Goal: Communication & Community: Answer question/provide support

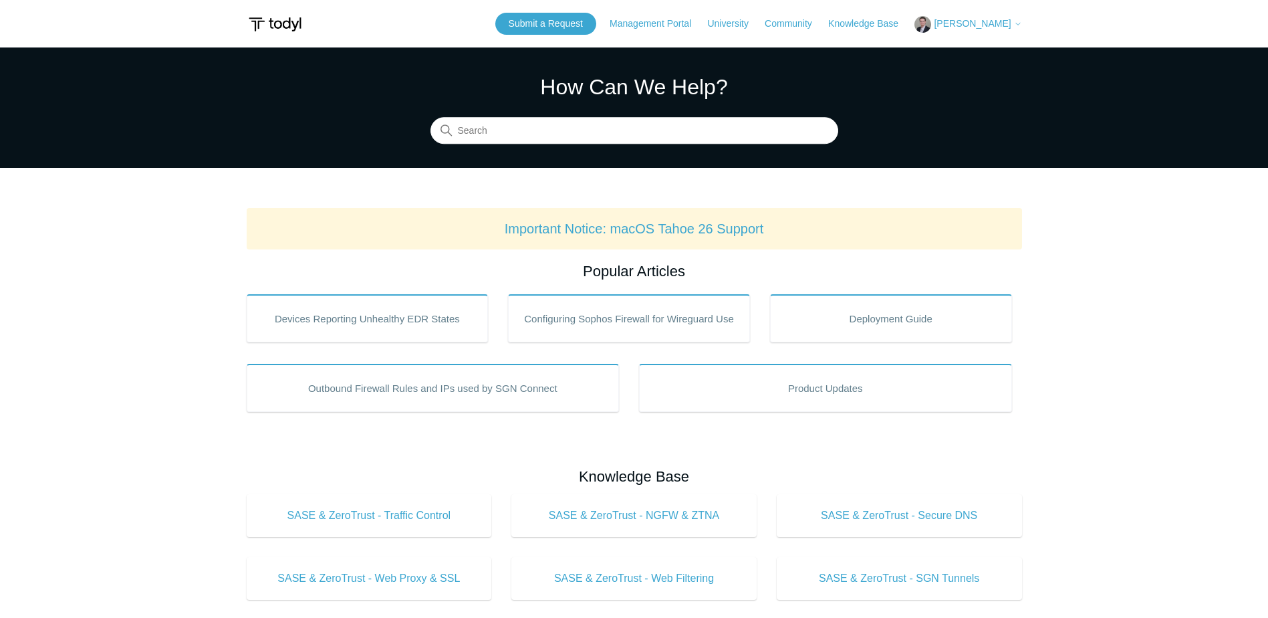
click at [966, 21] on span "[PERSON_NAME]" at bounding box center [972, 23] width 77 height 11
click at [963, 53] on link "My Support Requests" at bounding box center [980, 52] width 130 height 23
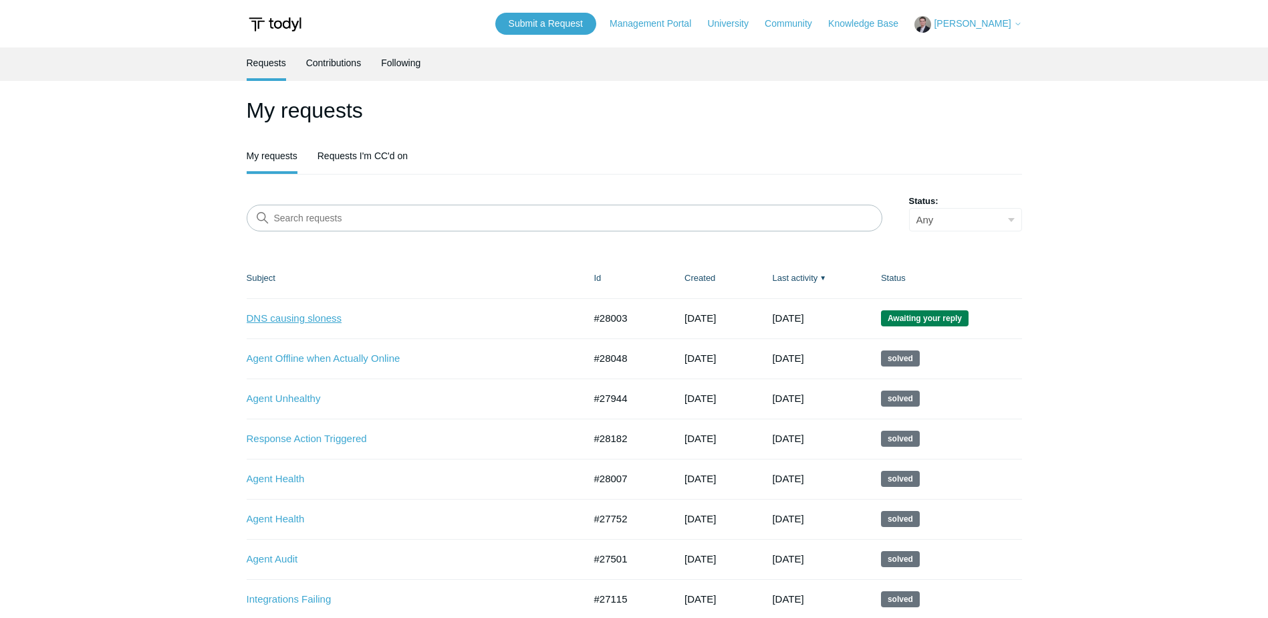
click at [312, 323] on link "DNS causing sloness" at bounding box center [405, 318] width 317 height 15
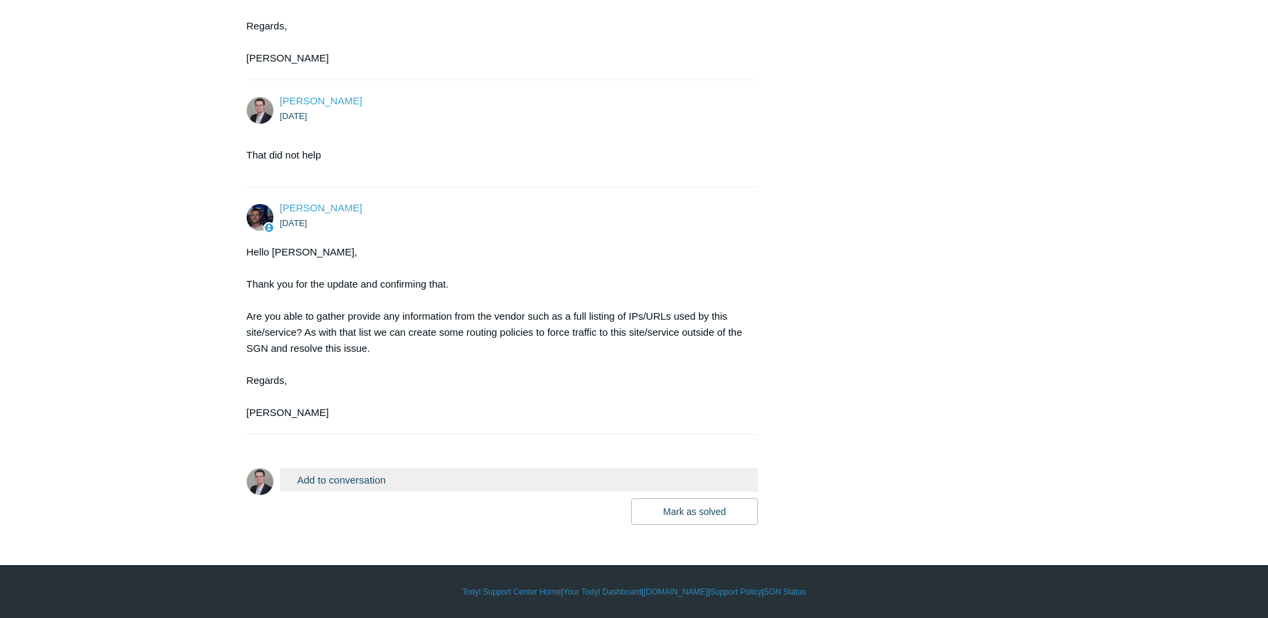
scroll to position [2386, 0]
click at [326, 487] on button "Add to conversation" at bounding box center [519, 479] width 479 height 23
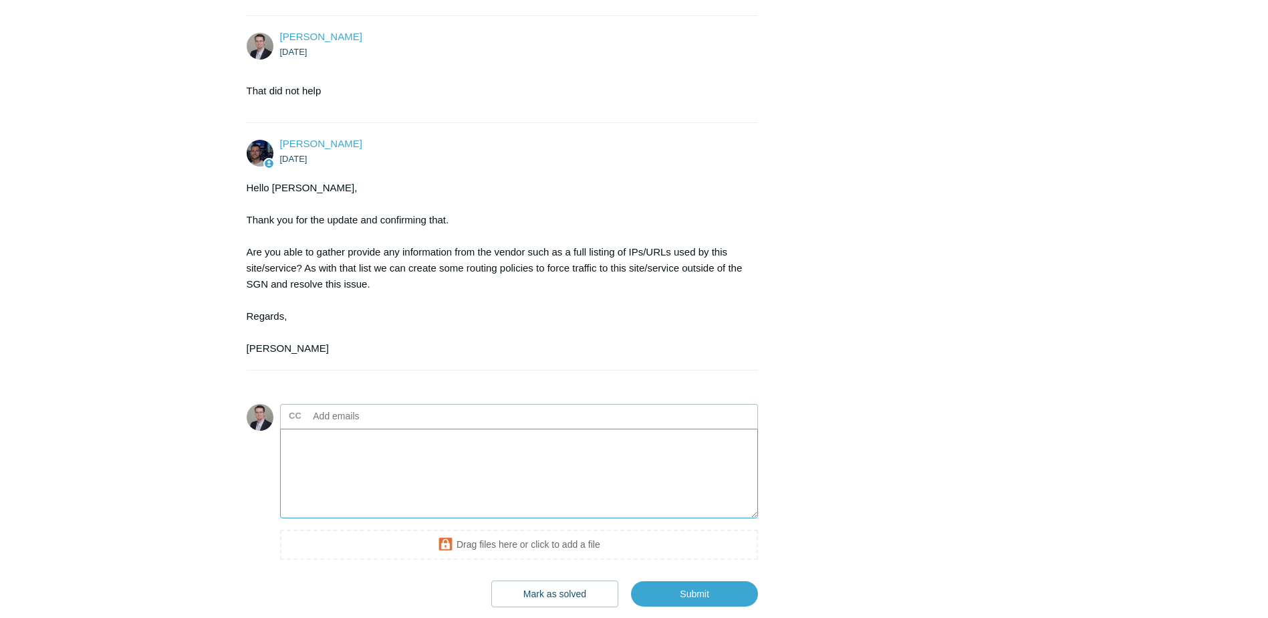
click at [301, 515] on textarea "Add your reply" at bounding box center [519, 473] width 479 height 90
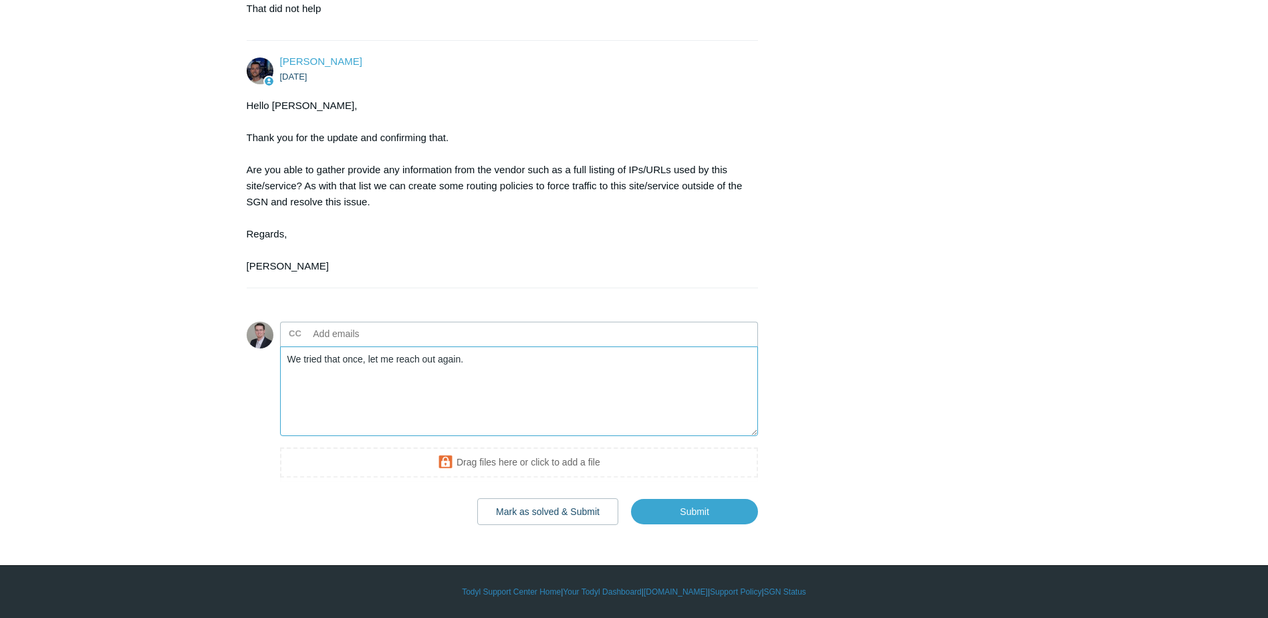
scroll to position [2532, 0]
type textarea "We tried that once, let me reach out again."
click at [688, 511] on input "Submit" at bounding box center [694, 511] width 127 height 27
